Goal: Task Accomplishment & Management: Manage account settings

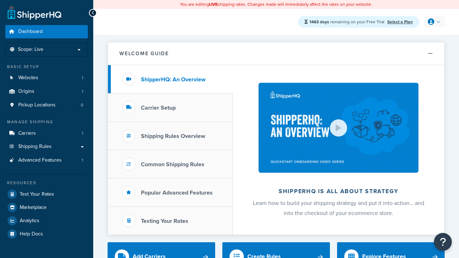
click at [433, 22] on icon at bounding box center [430, 22] width 6 height 6
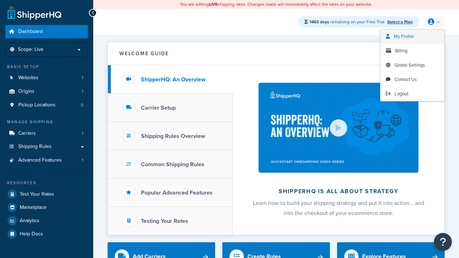
click at [412, 37] on span "My Profile" at bounding box center [403, 36] width 20 height 7
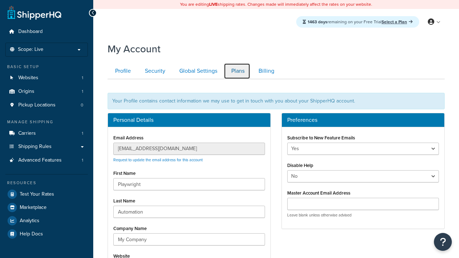
click at [237, 71] on link "Plans" at bounding box center [237, 71] width 27 height 16
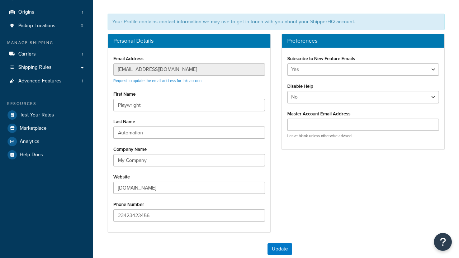
scroll to position [79, 0]
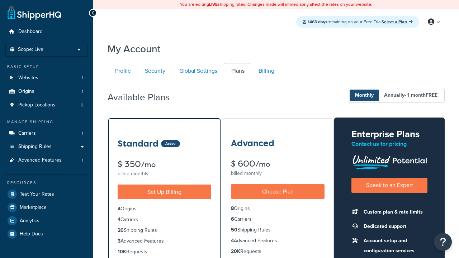
scroll to position [63, 0]
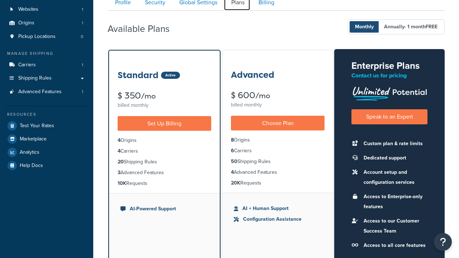
click at [237, 8] on link "Plans" at bounding box center [237, 3] width 27 height 16
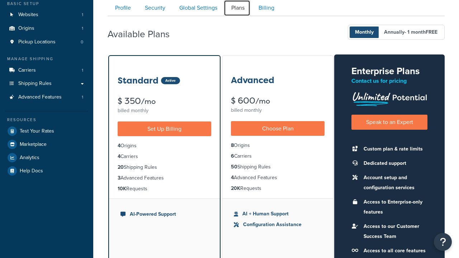
scroll to position [0, 0]
click at [154, 8] on link "Security" at bounding box center [154, 8] width 34 height 16
